Goal: Task Accomplishment & Management: Manage account settings

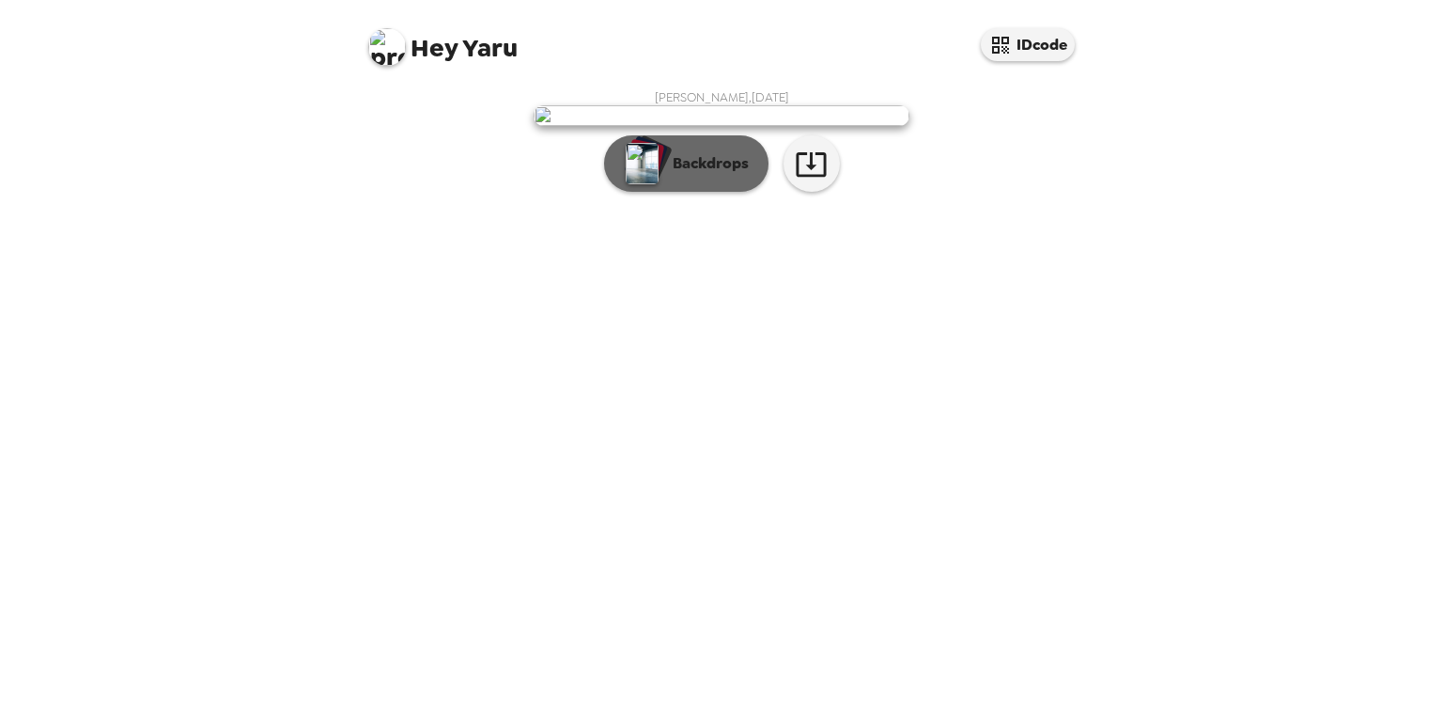
click at [681, 175] on p "Backdrops" at bounding box center [706, 163] width 86 height 23
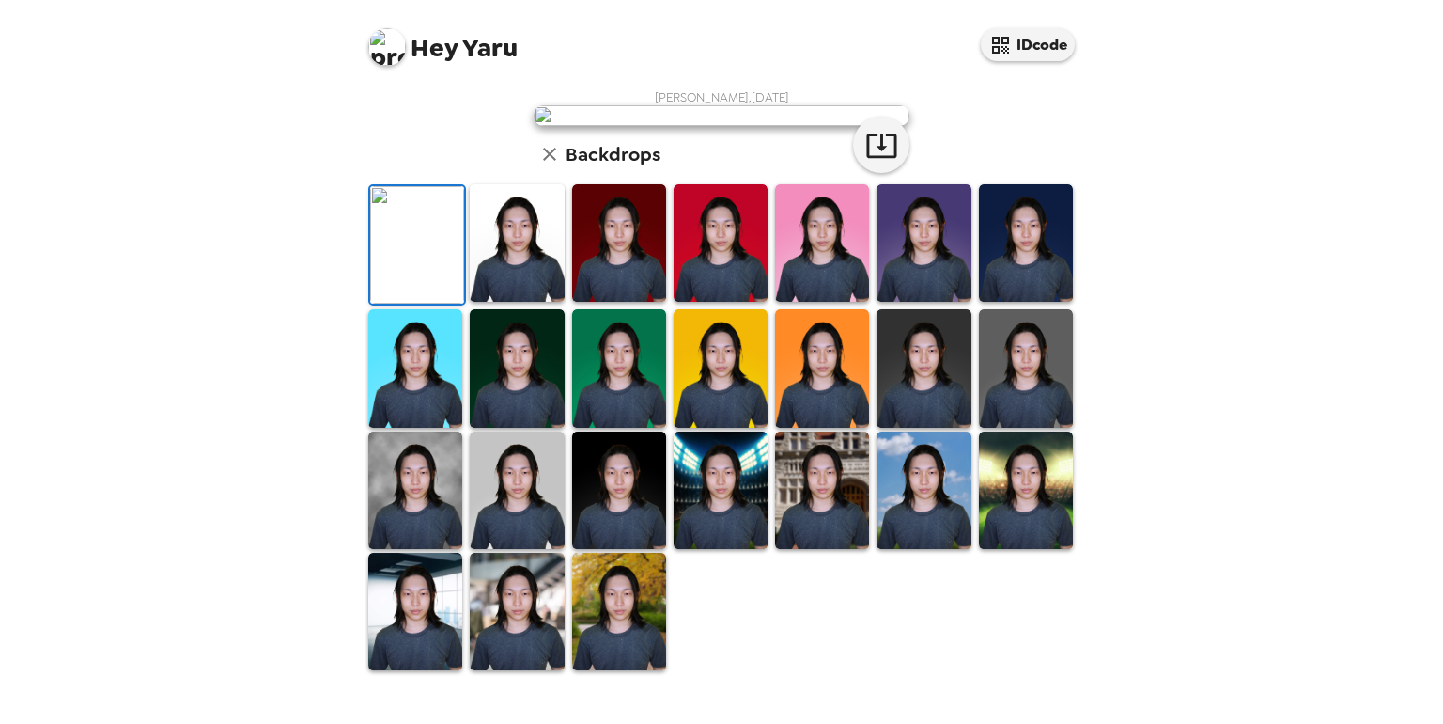
scroll to position [282, 0]
click at [524, 302] on img at bounding box center [517, 242] width 94 height 117
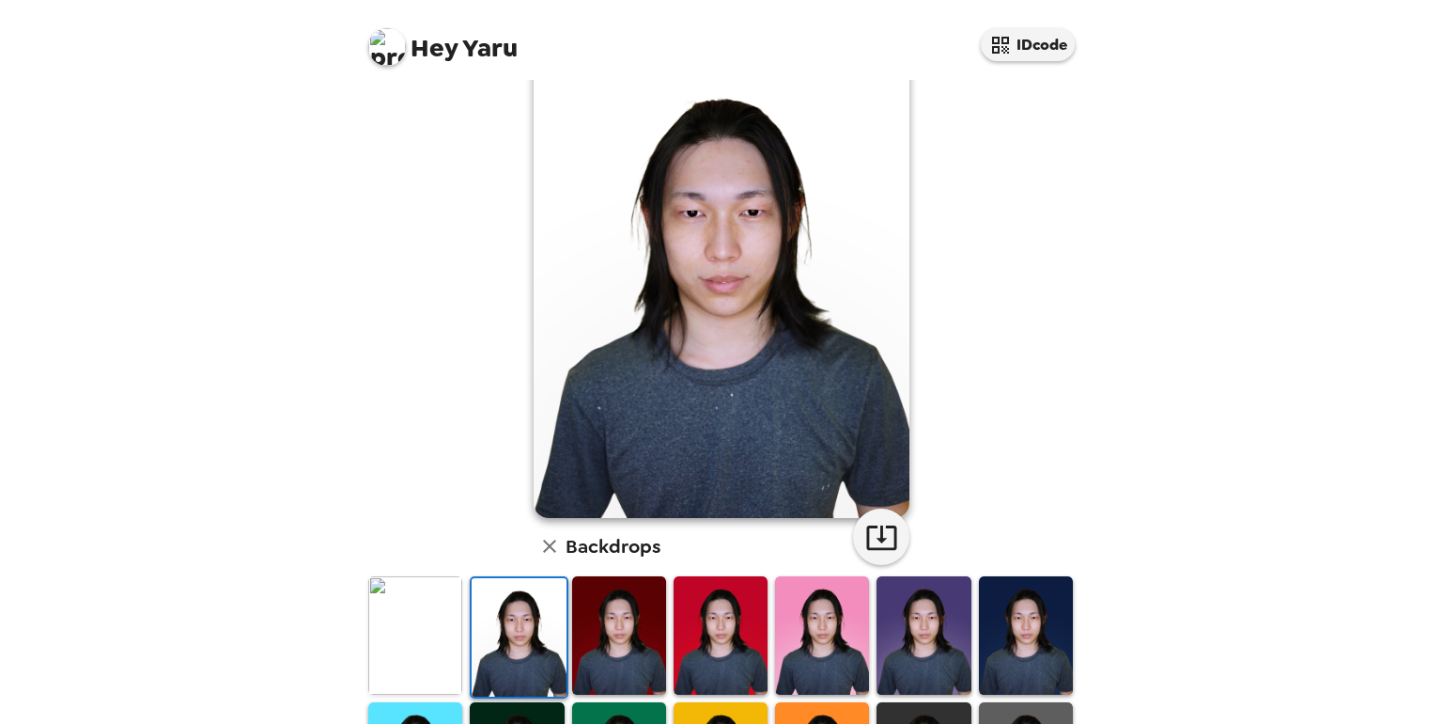
scroll to position [0, 0]
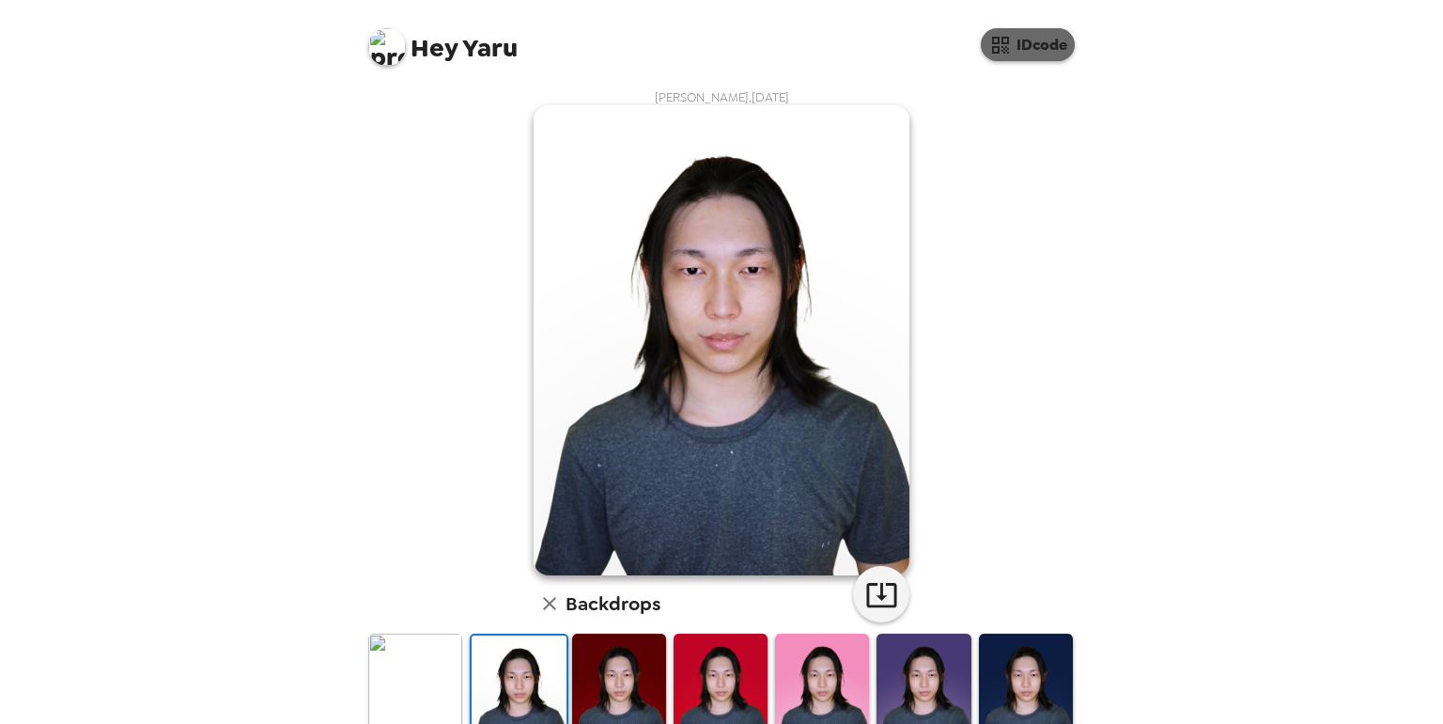
click at [1006, 49] on icon "button" at bounding box center [1001, 45] width 23 height 23
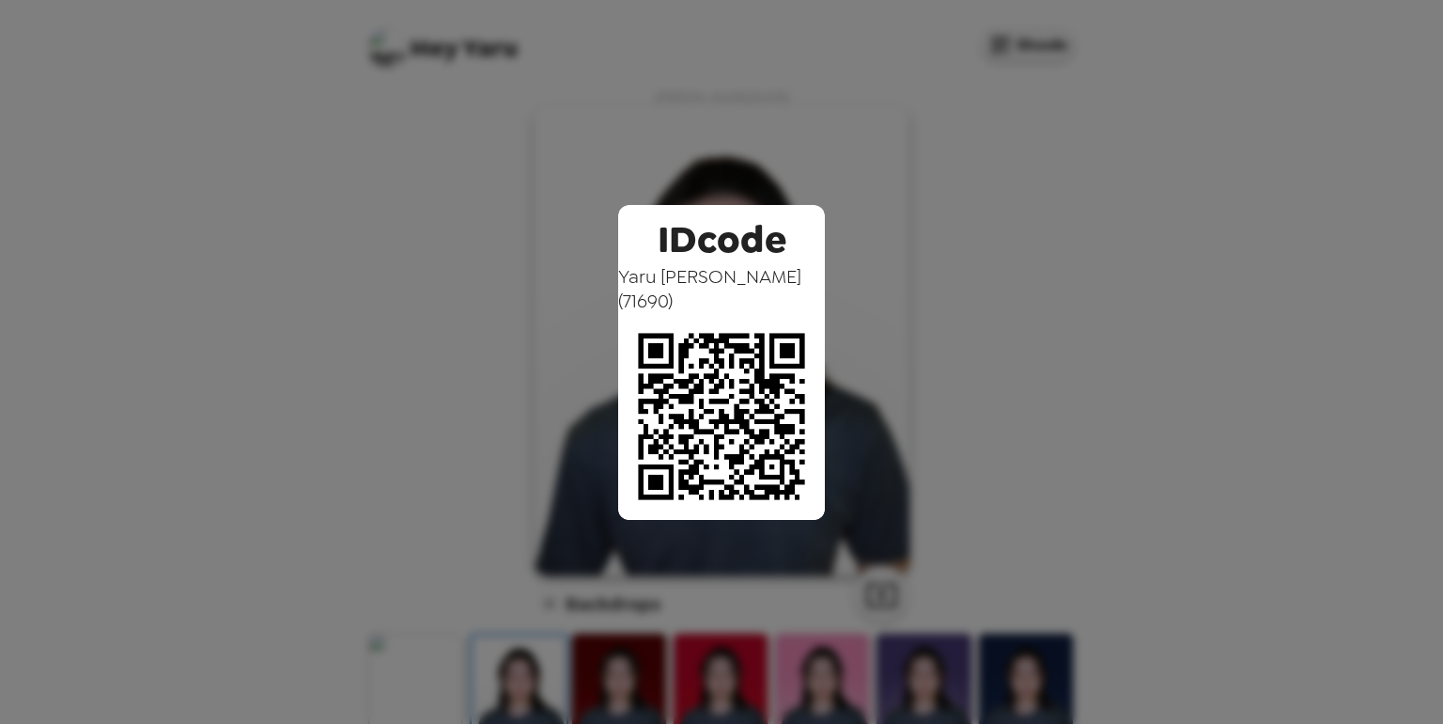
click at [921, 130] on div "IDcode [PERSON_NAME] ( 71690 )" at bounding box center [721, 362] width 1443 height 724
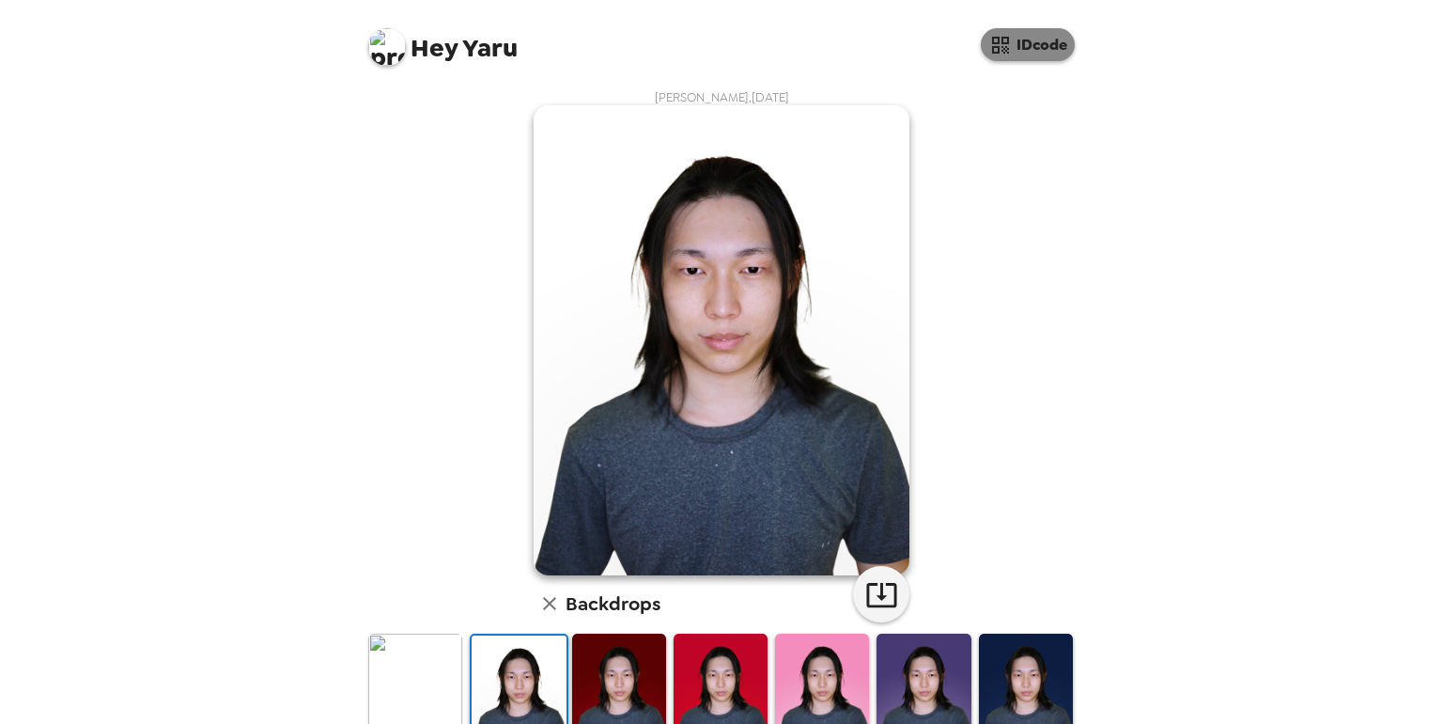
click at [1024, 51] on button "IDcode" at bounding box center [1028, 44] width 94 height 33
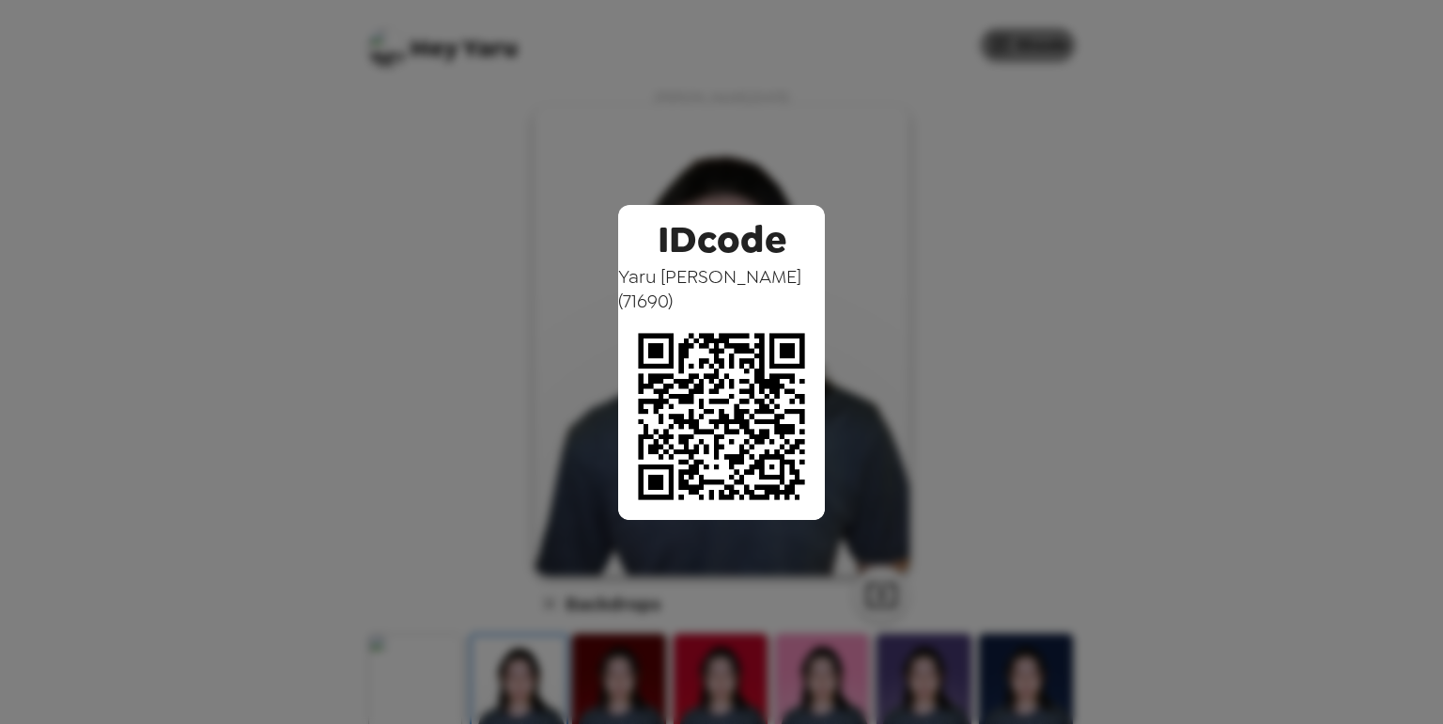
click at [1024, 51] on div "IDcode [PERSON_NAME] ( 71690 )" at bounding box center [721, 362] width 1443 height 724
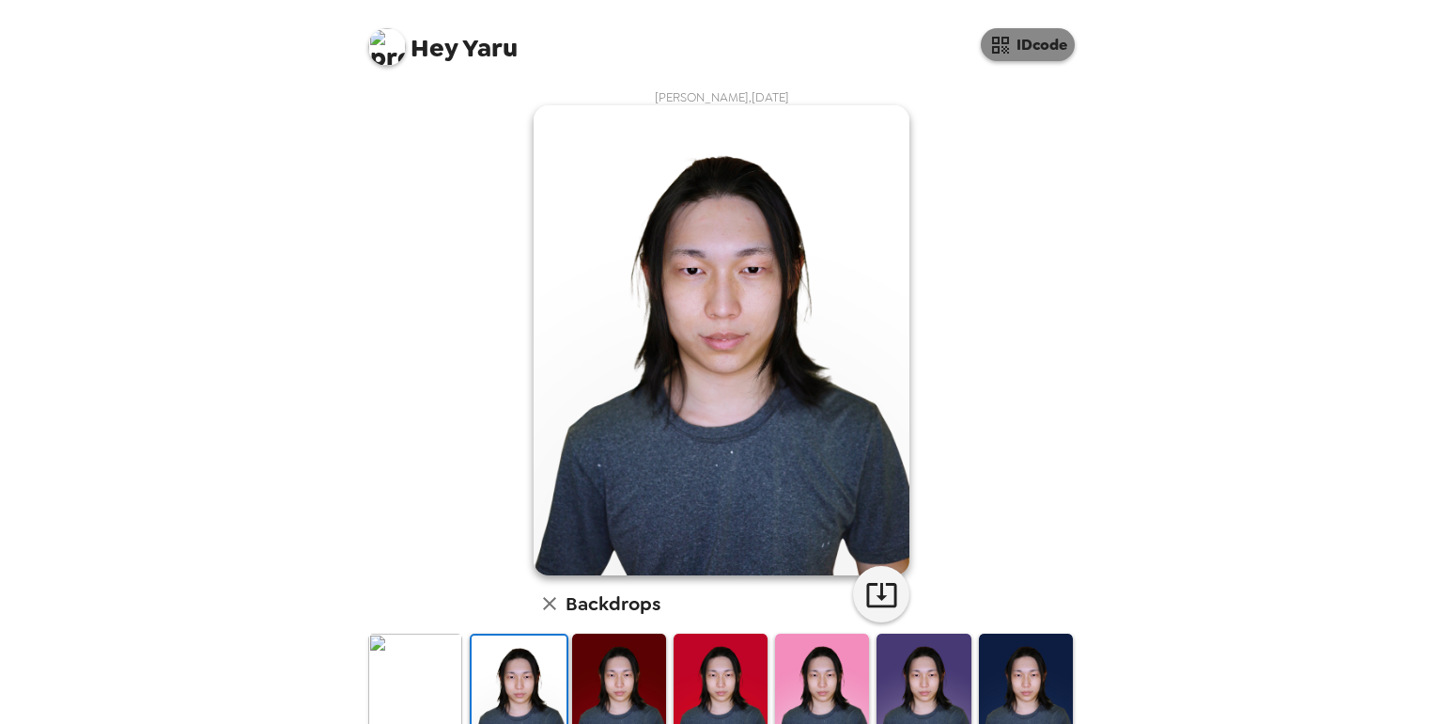
click at [1024, 52] on button "IDcode" at bounding box center [1028, 44] width 94 height 33
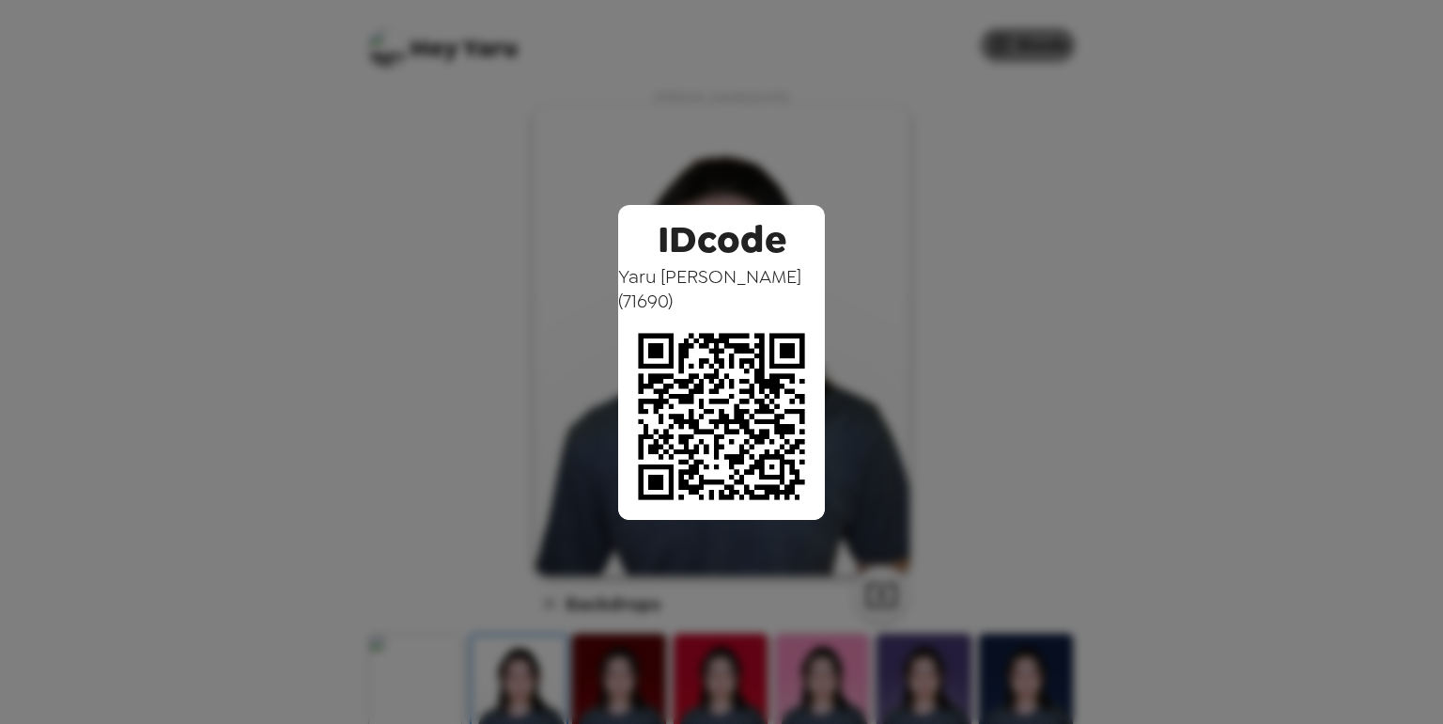
click at [1024, 52] on div "IDcode [PERSON_NAME] ( 71690 )" at bounding box center [721, 362] width 1443 height 724
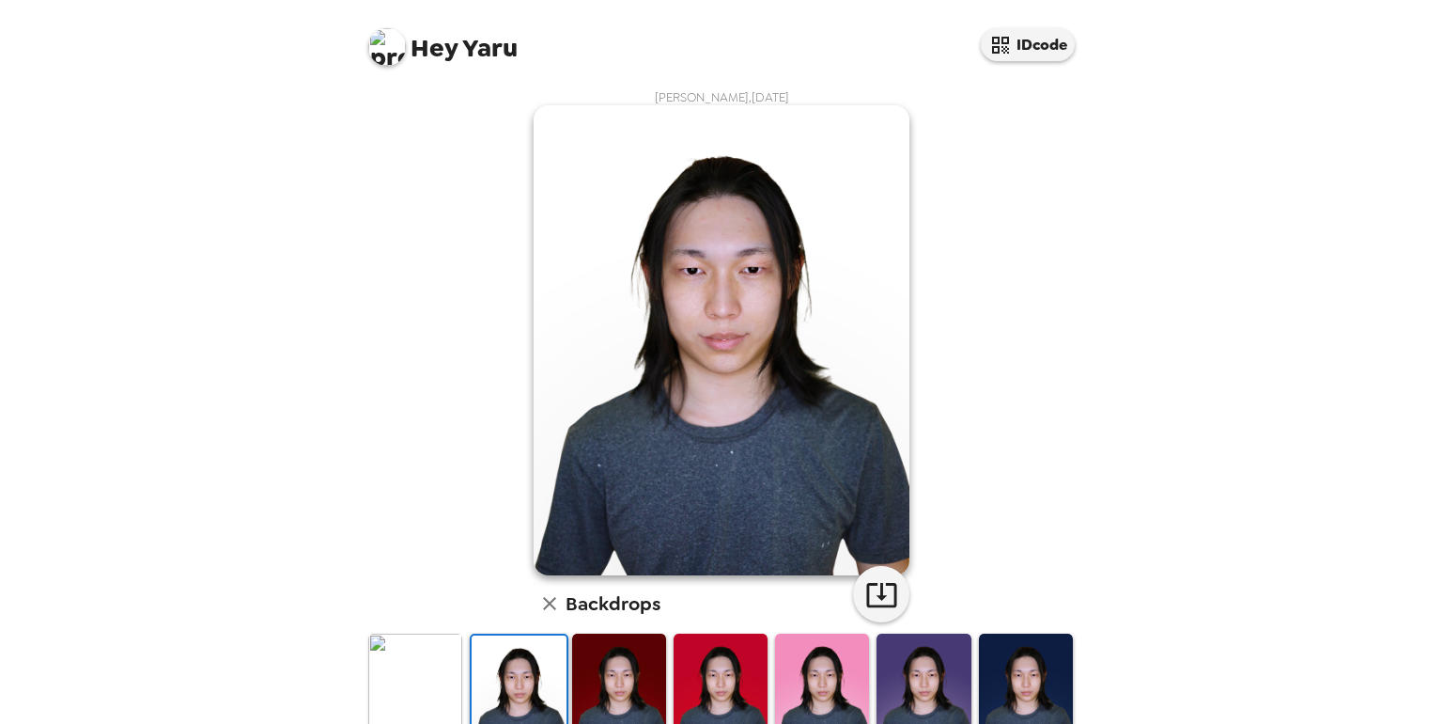
click at [389, 45] on img at bounding box center [387, 47] width 38 height 38
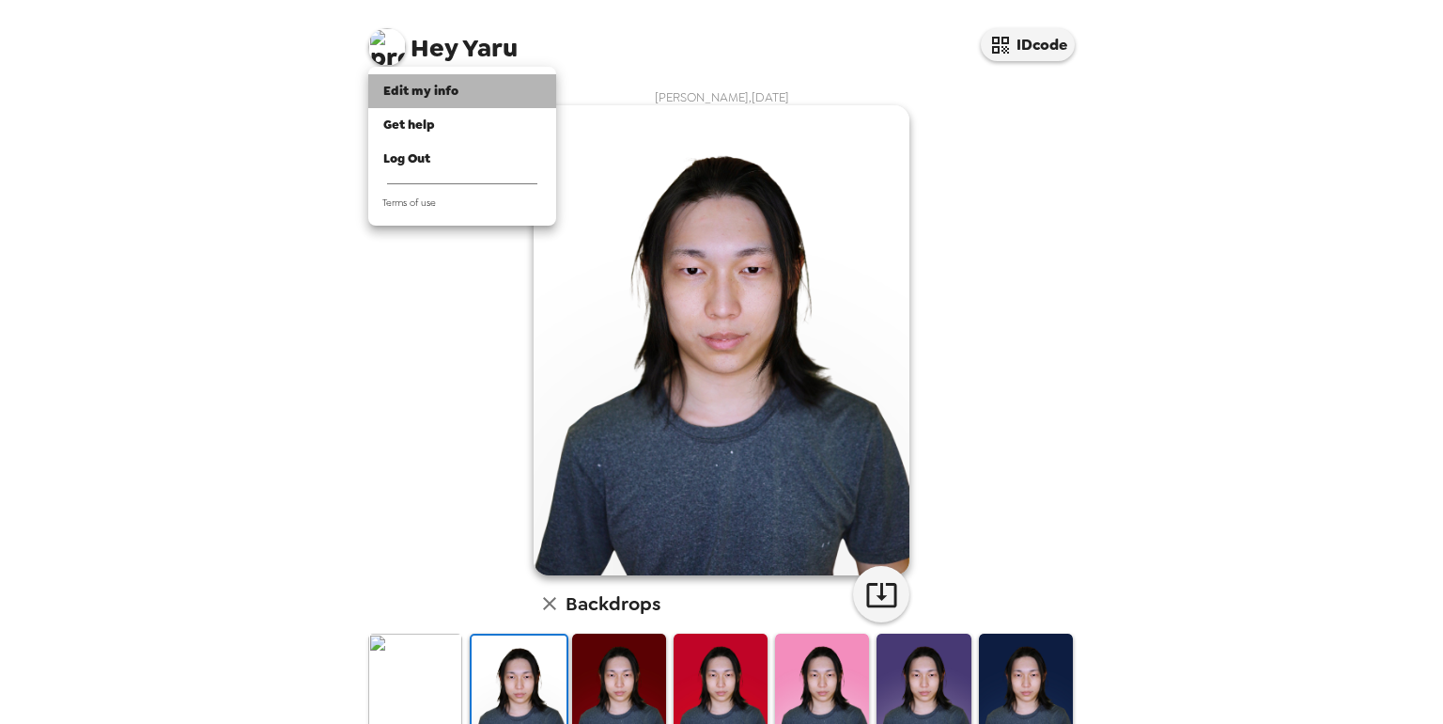
click at [407, 79] on li "Edit my info" at bounding box center [462, 91] width 188 height 34
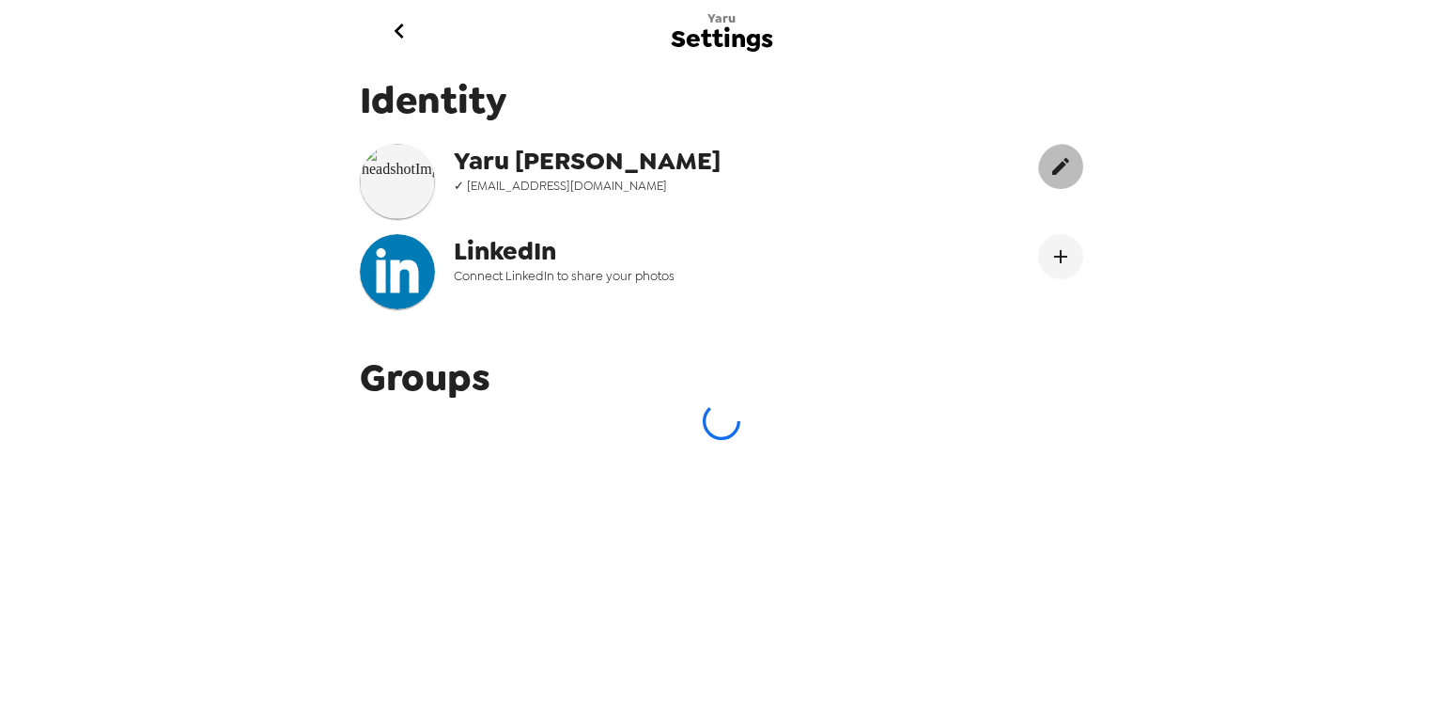
click at [1050, 167] on icon "edit" at bounding box center [1061, 166] width 23 height 23
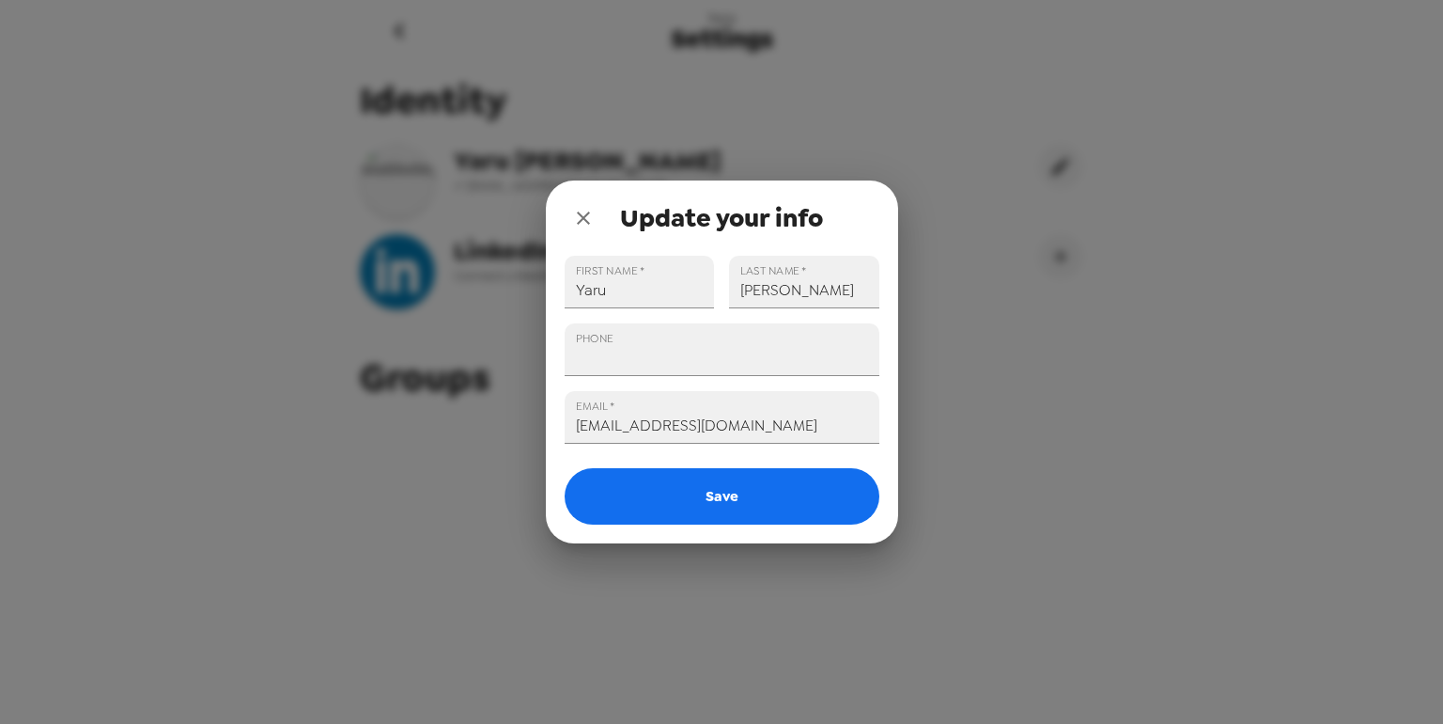
click at [580, 207] on icon "close" at bounding box center [583, 218] width 23 height 23
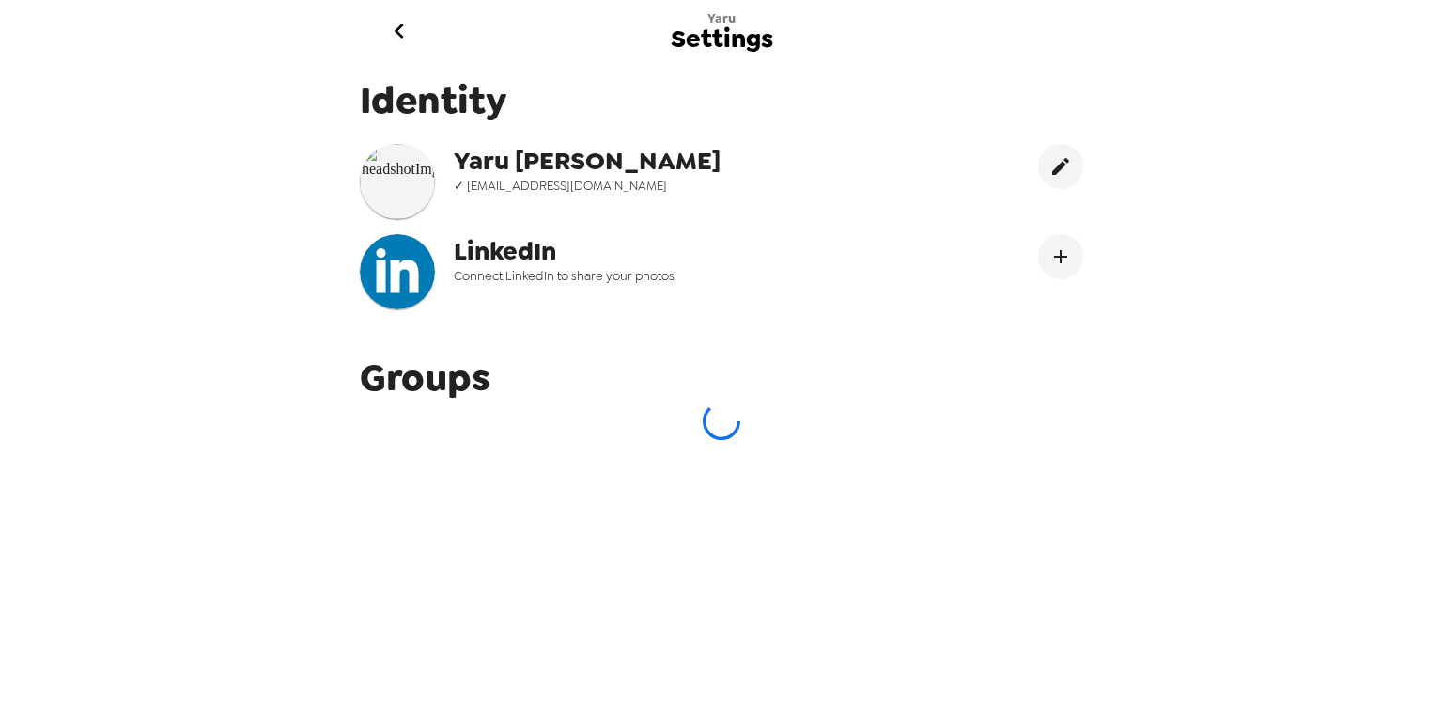
click at [406, 152] on img at bounding box center [397, 181] width 75 height 75
click at [395, 31] on icon "go back" at bounding box center [398, 30] width 9 height 15
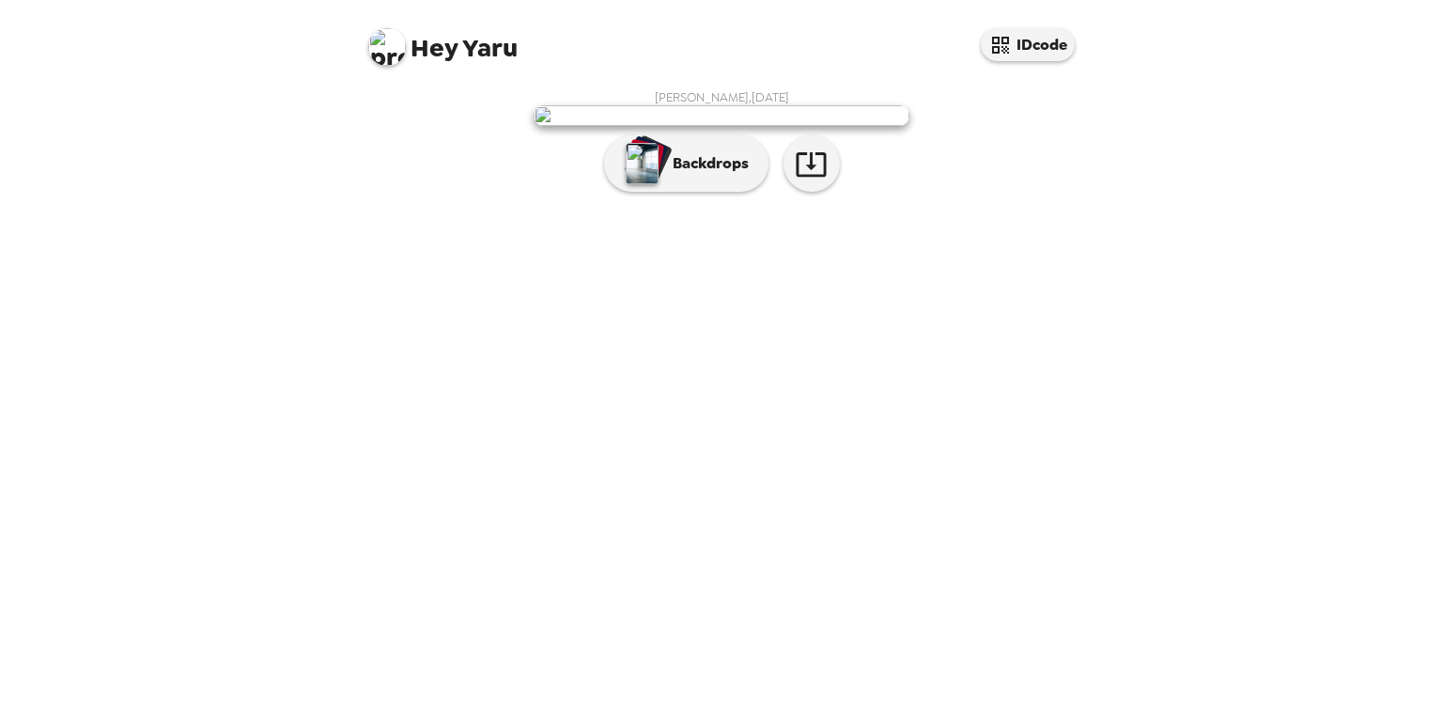
click at [396, 55] on img at bounding box center [387, 47] width 38 height 38
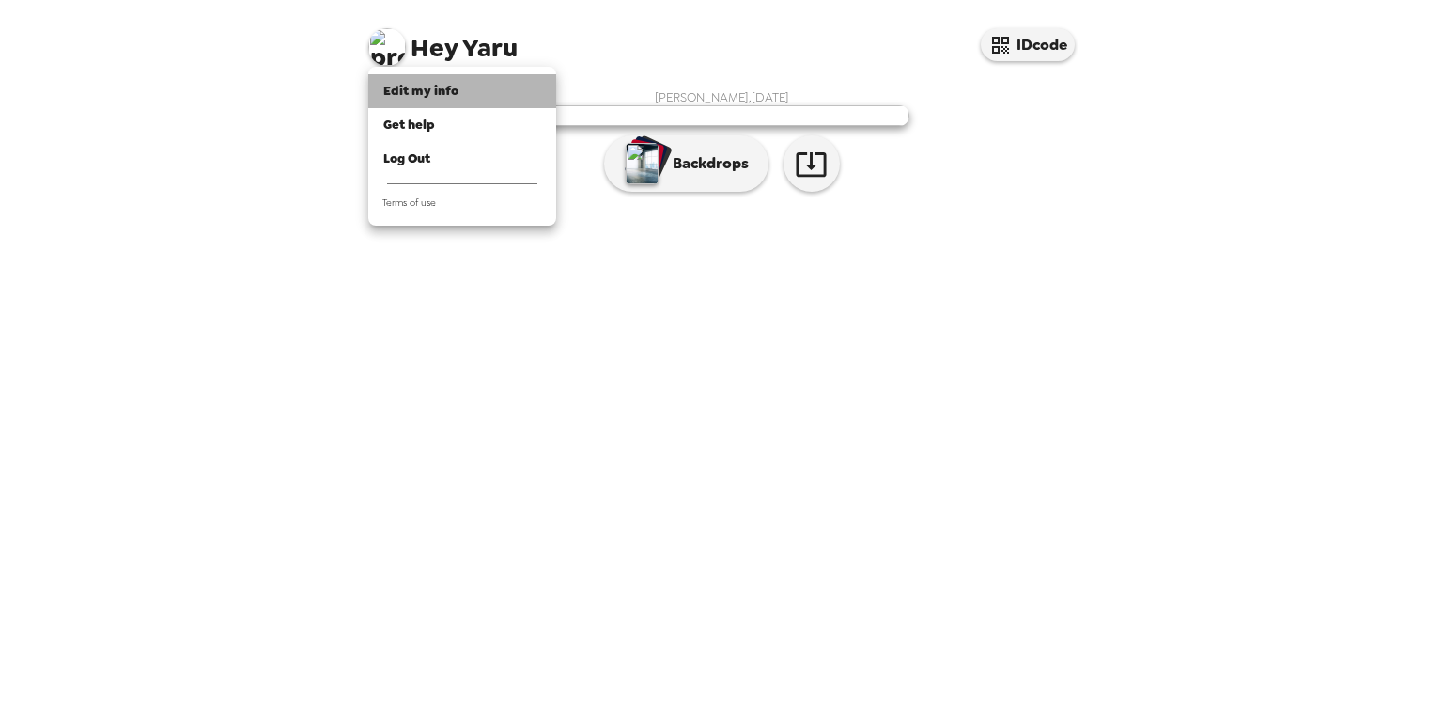
click at [408, 89] on span "Edit my info" at bounding box center [420, 91] width 75 height 16
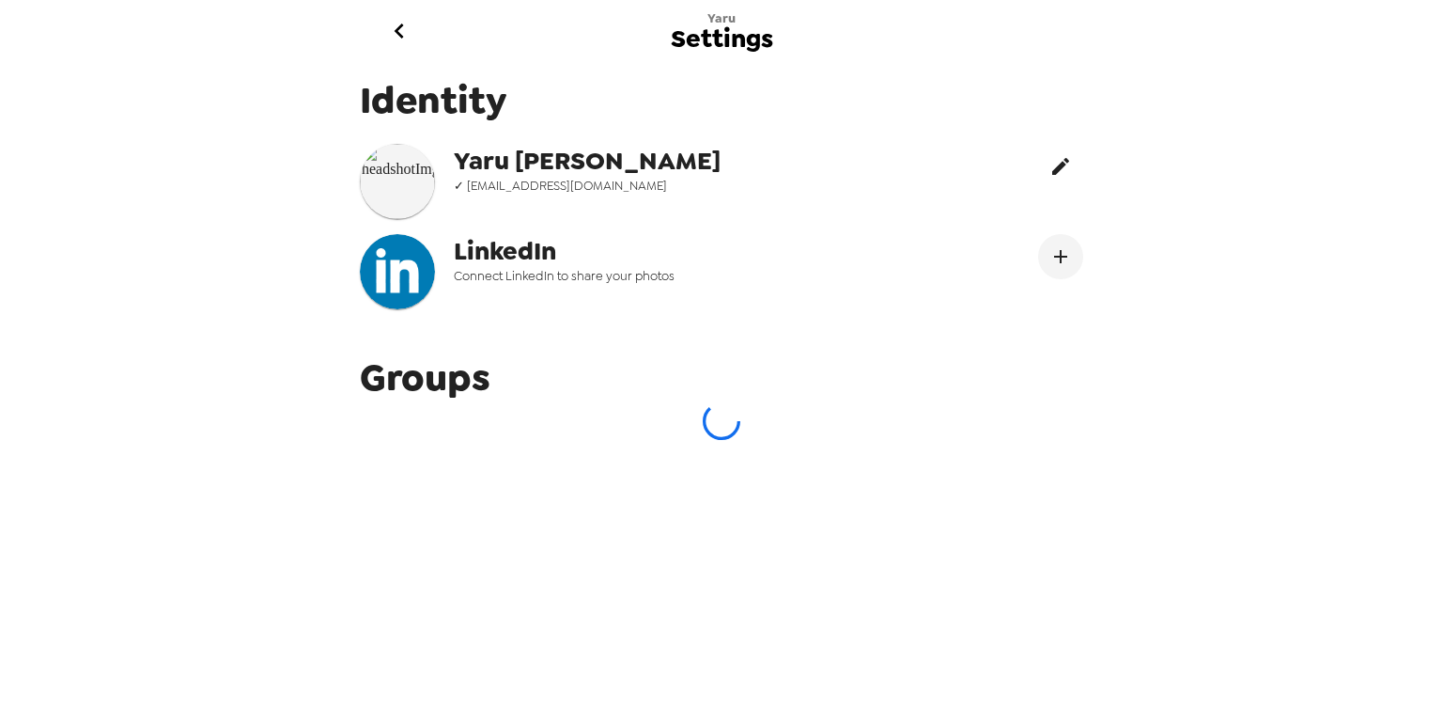
click at [1038, 181] on button "edit" at bounding box center [1060, 166] width 45 height 45
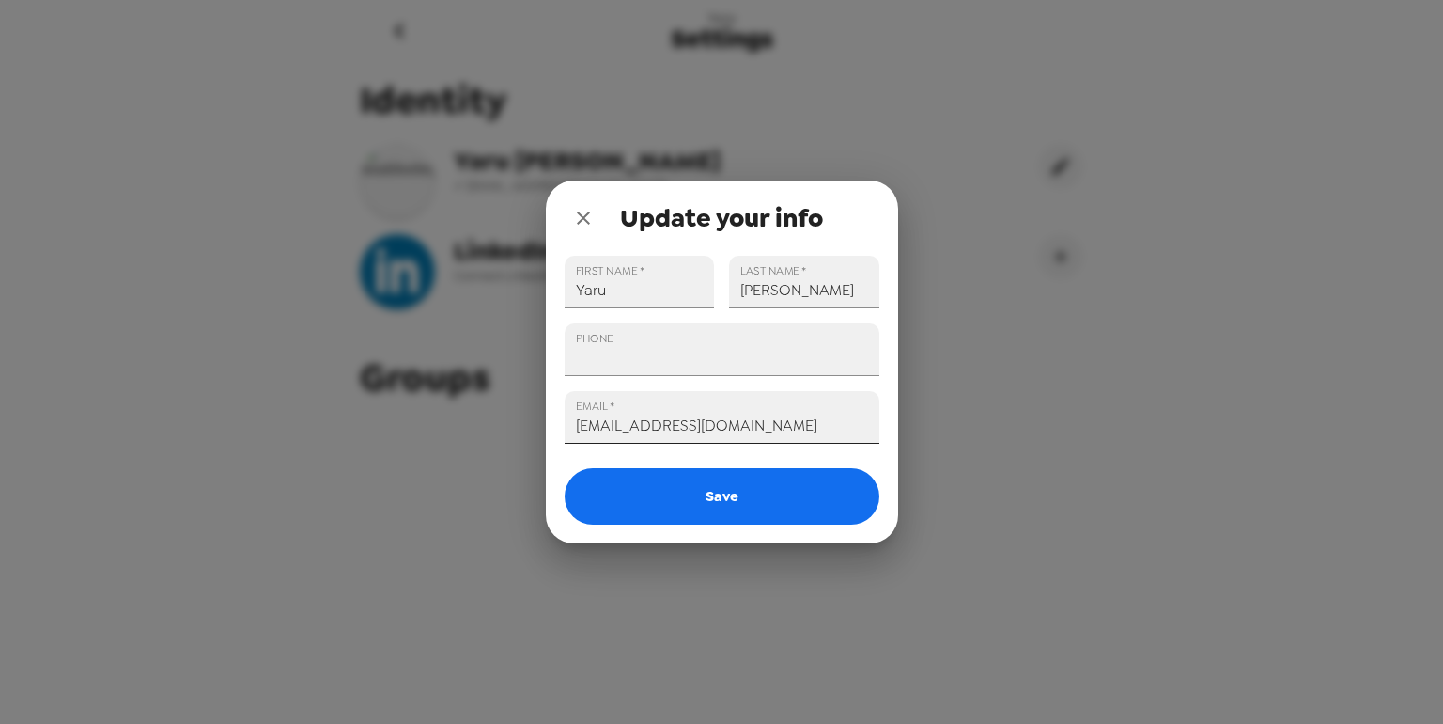
click at [755, 424] on input "[EMAIL_ADDRESS][DOMAIN_NAME]" at bounding box center [722, 417] width 315 height 53
click at [770, 296] on input "[PERSON_NAME]" at bounding box center [804, 282] width 150 height 53
click at [658, 278] on input "Yaru" at bounding box center [640, 282] width 150 height 53
drag, startPoint x: 654, startPoint y: 287, endPoint x: 589, endPoint y: 284, distance: 64.9
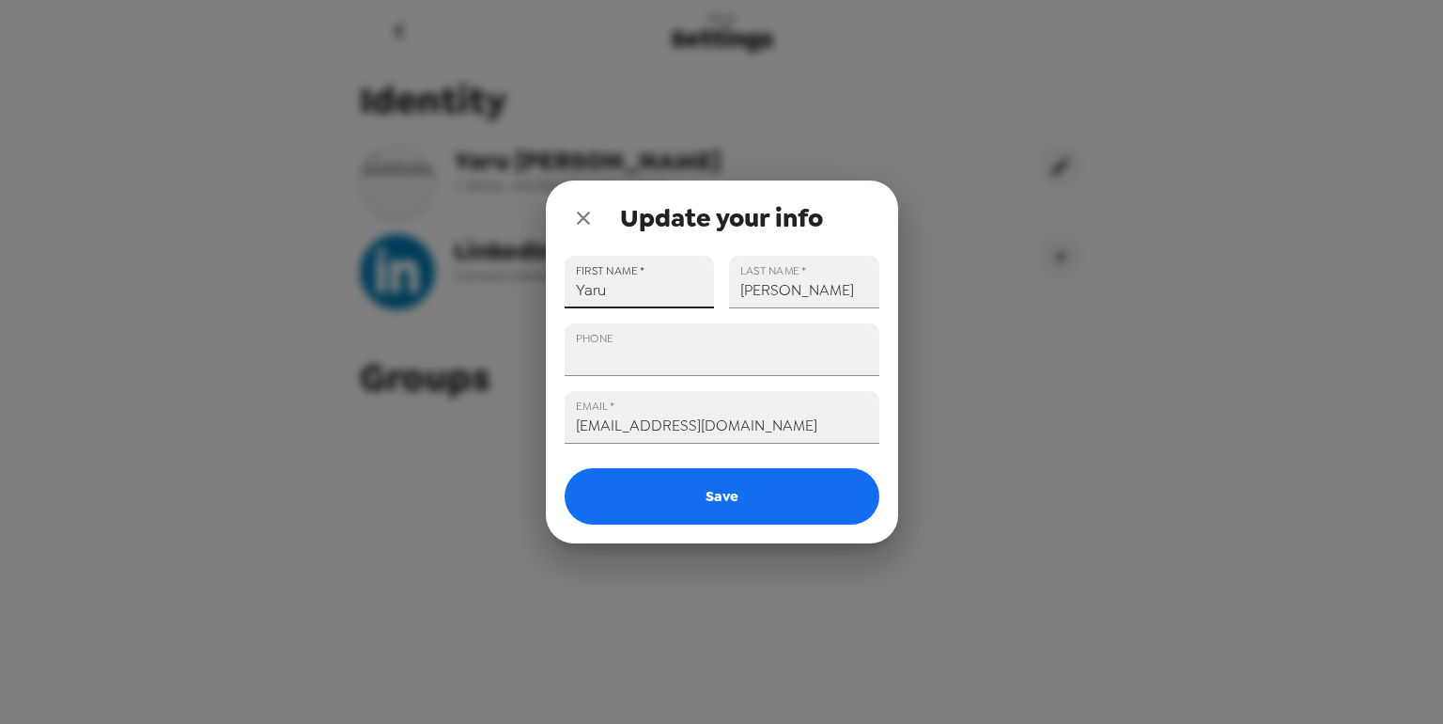
click at [589, 284] on input "Yaru" at bounding box center [640, 282] width 150 height 53
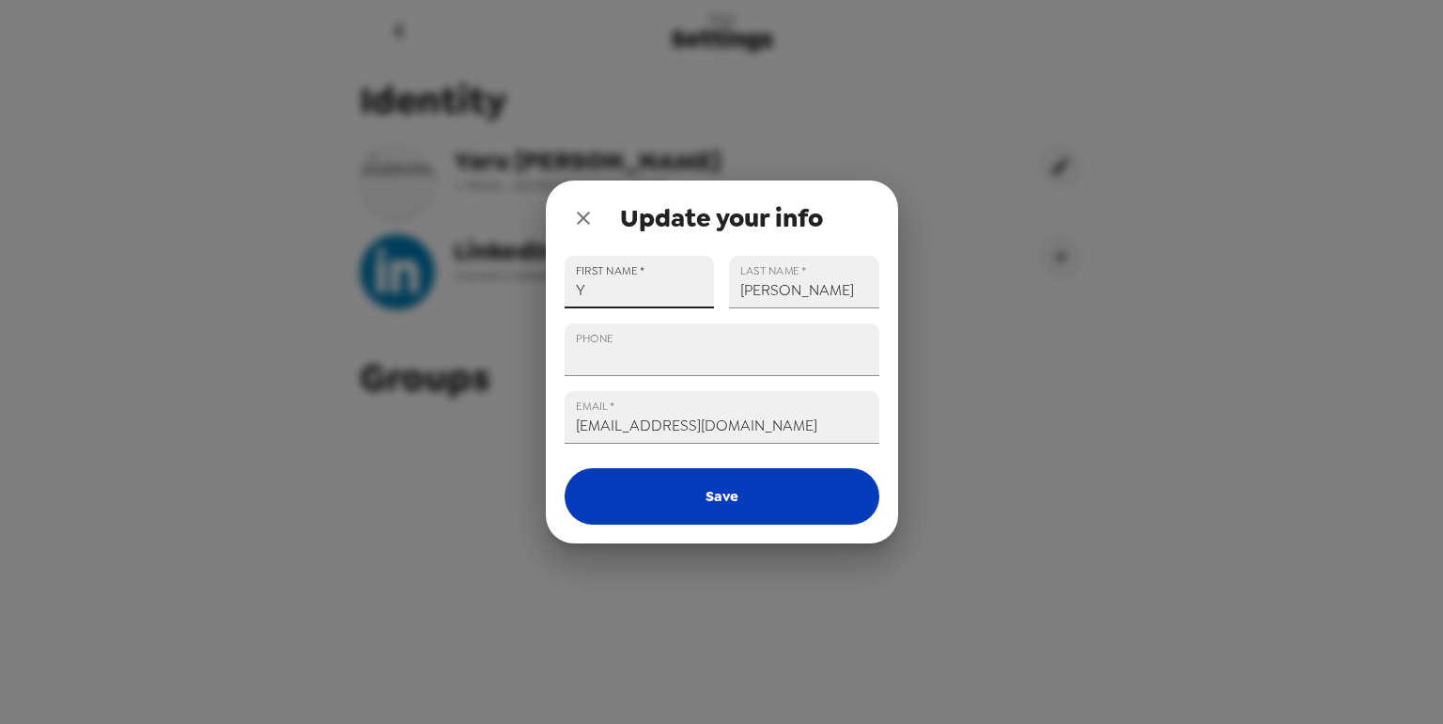
type input "Y"
click at [720, 489] on button "Save" at bounding box center [722, 496] width 315 height 56
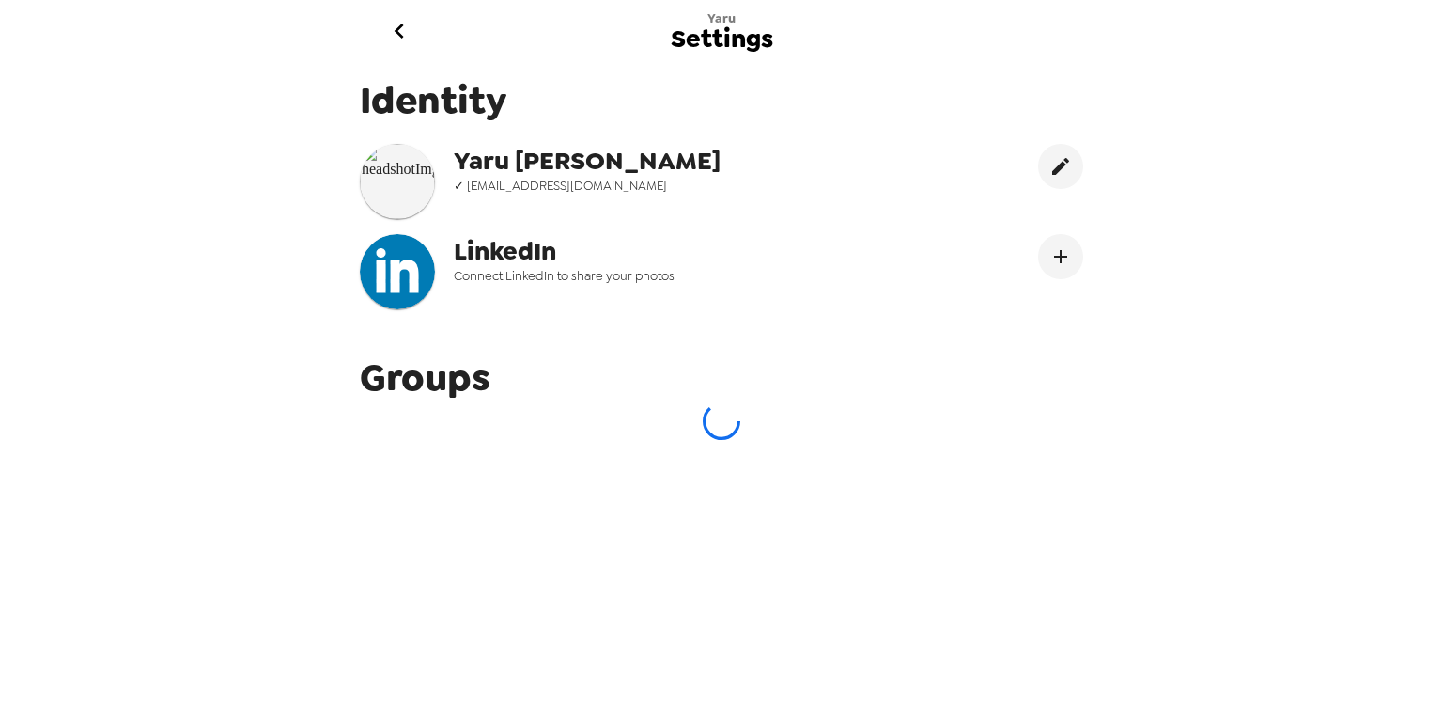
click at [647, 175] on span "[PERSON_NAME]" at bounding box center [644, 161] width 380 height 34
click at [461, 398] on span "Groups" at bounding box center [425, 377] width 131 height 50
